Goal: Task Accomplishment & Management: Use online tool/utility

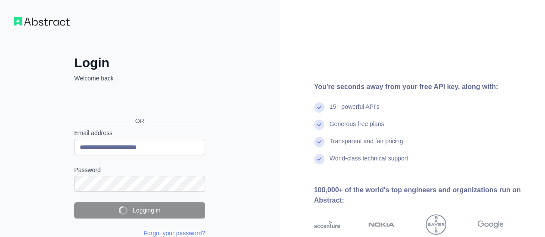
scroll to position [3, 0]
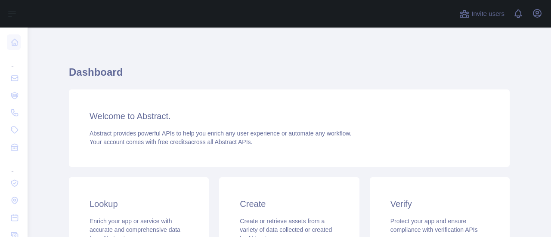
click at [536, 72] on html "Open sidebar Open sidebar ... ... ... Invite users View notifications Open user…" at bounding box center [275, 118] width 551 height 237
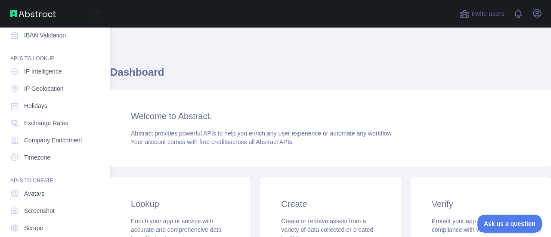
scroll to position [141, 0]
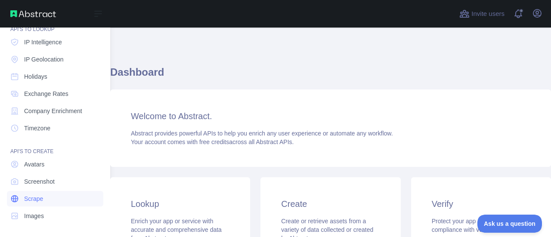
click at [46, 204] on link "Scrape" at bounding box center [55, 198] width 96 height 15
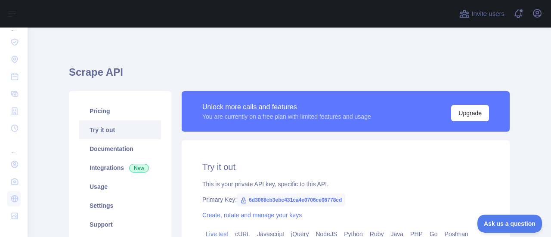
scroll to position [129, 0]
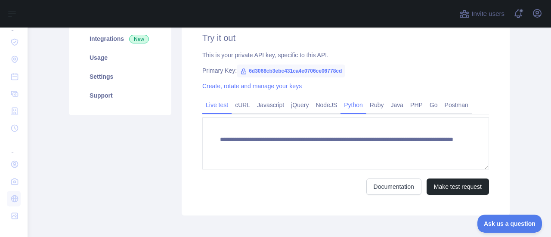
click at [347, 111] on link "Python" at bounding box center [354, 105] width 26 height 14
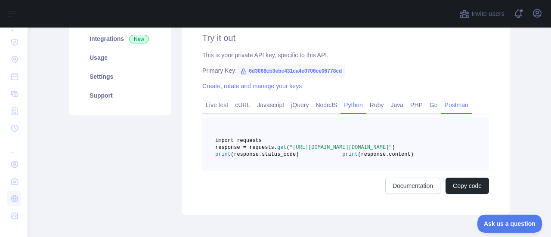
scroll to position [172, 0]
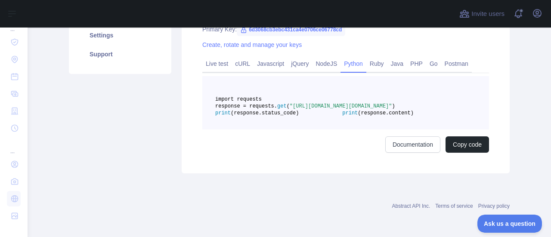
drag, startPoint x: 322, startPoint y: 109, endPoint x: 418, endPoint y: 120, distance: 96.2
click at [392, 109] on span ""[URL][DOMAIN_NAME][DOMAIN_NAME]"" at bounding box center [341, 106] width 102 height 6
copy span "[URL][DOMAIN_NAME][DOMAIN_NAME]"
click at [461, 130] on pre "import requests response = requests. get ( "[URL][DOMAIN_NAME][DOMAIN_NAME]" ) …" at bounding box center [345, 102] width 287 height 53
drag, startPoint x: 319, startPoint y: 111, endPoint x: 424, endPoint y: 119, distance: 106.3
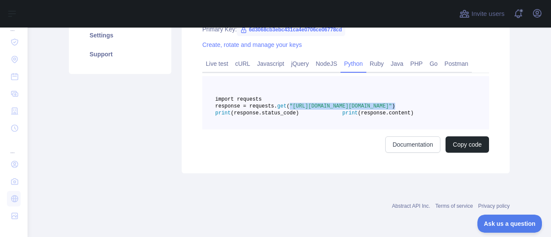
click at [395, 109] on span "response = requests. get ( "[URL][DOMAIN_NAME][DOMAIN_NAME]" )" at bounding box center [305, 106] width 180 height 6
copy span ""[URL][DOMAIN_NAME][DOMAIN_NAME]" )"
click at [471, 109] on pre "import requests response = requests. get ( "[URL][DOMAIN_NAME][DOMAIN_NAME]" ) …" at bounding box center [345, 102] width 287 height 53
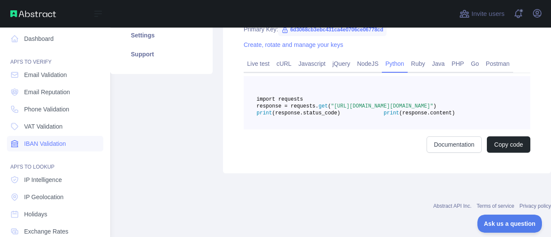
scroll to position [0, 0]
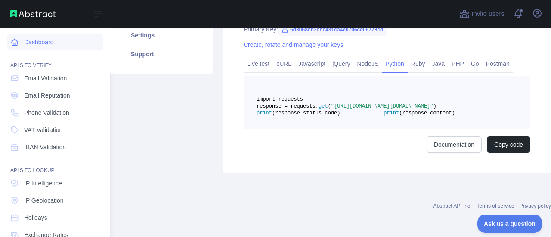
click at [53, 42] on link "Dashboard" at bounding box center [55, 41] width 96 height 15
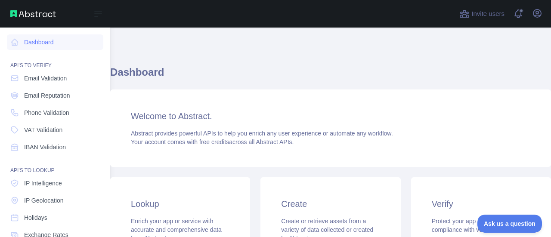
scroll to position [141, 0]
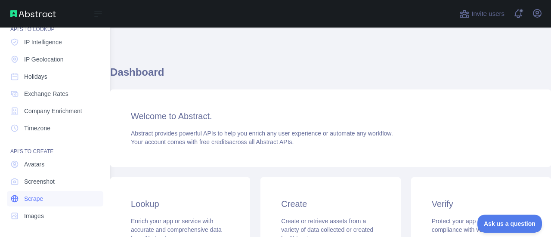
click at [44, 203] on link "Scrape" at bounding box center [55, 198] width 96 height 15
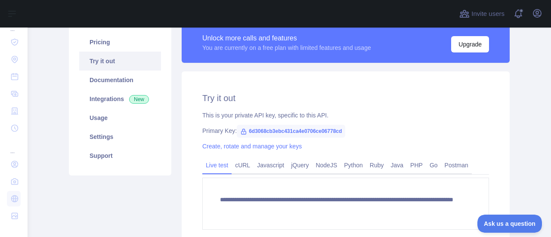
scroll to position [43, 0]
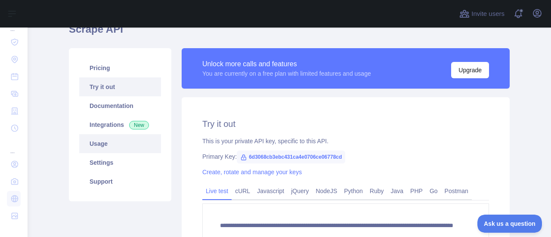
click at [106, 145] on link "Usage" at bounding box center [120, 143] width 82 height 19
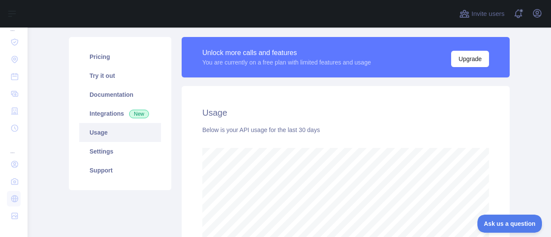
scroll to position [43, 0]
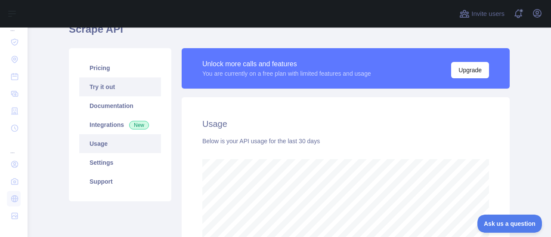
click at [107, 91] on link "Try it out" at bounding box center [120, 86] width 82 height 19
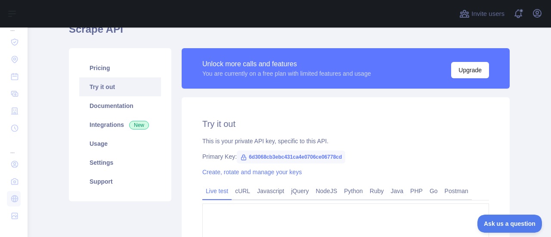
type textarea "**********"
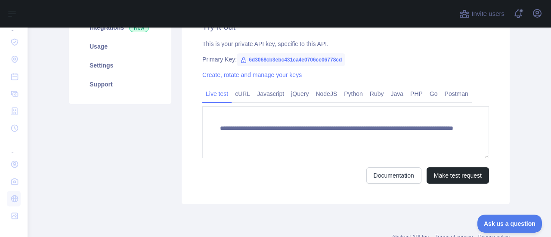
scroll to position [127, 0]
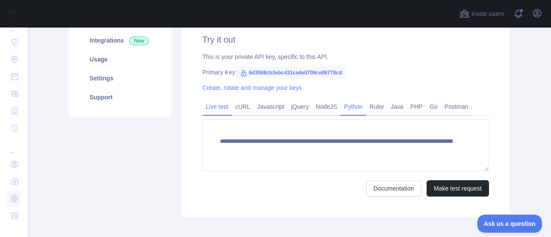
click at [349, 101] on link "Python" at bounding box center [354, 107] width 26 height 14
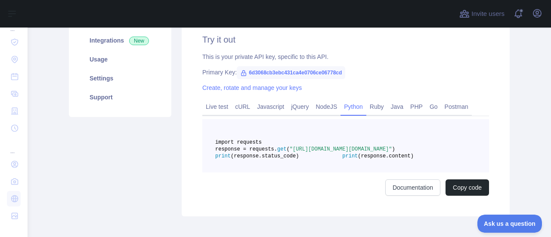
click at [338, 72] on span "6d3068cb3ebc431ca4e0706ce06778cd" at bounding box center [291, 72] width 108 height 13
drag, startPoint x: 338, startPoint y: 72, endPoint x: 296, endPoint y: 71, distance: 41.4
click at [296, 71] on span "6d3068cb3ebc431ca4e0706ce06778cd" at bounding box center [291, 72] width 108 height 13
copy span "6d3068cb3ebc431ca4e0706ce06778cd"
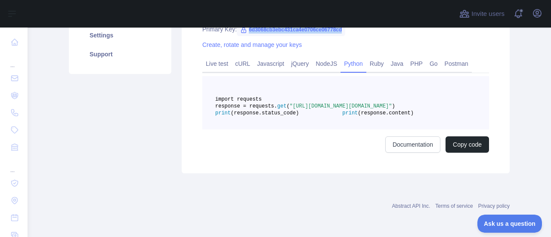
scroll to position [0, 0]
